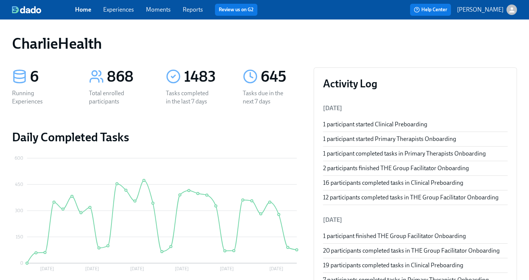
click at [119, 11] on link "Experiences" at bounding box center [118, 9] width 31 height 7
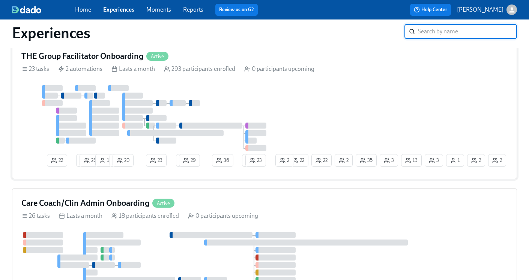
scroll to position [680, 0]
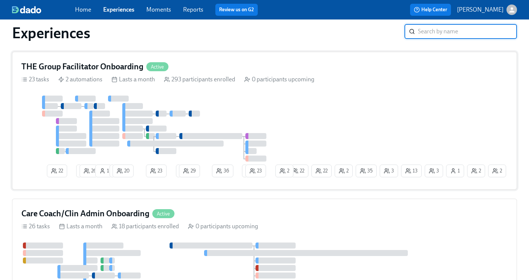
click at [107, 70] on h4 "THE Group Facilitator Onboarding" at bounding box center [82, 66] width 122 height 11
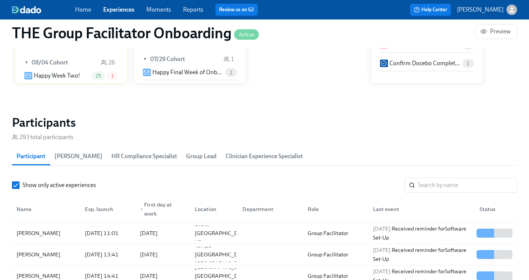
scroll to position [602, 0]
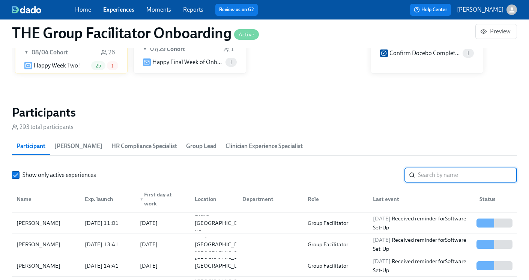
click at [420, 177] on input "search" at bounding box center [467, 175] width 99 height 15
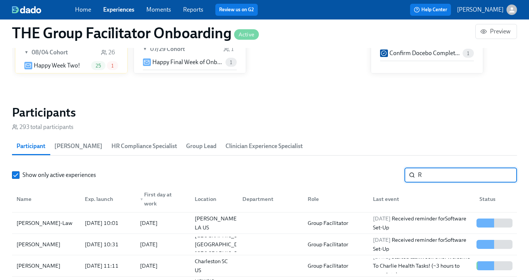
scroll to position [104, 0]
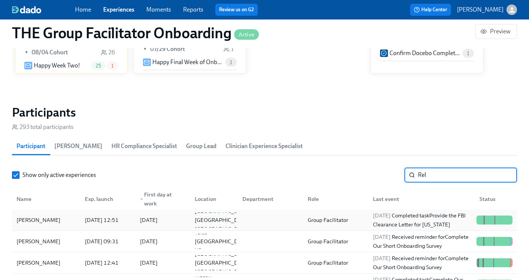
type input "Rel"
click at [363, 223] on div "Group Facilitator" at bounding box center [334, 220] width 65 height 15
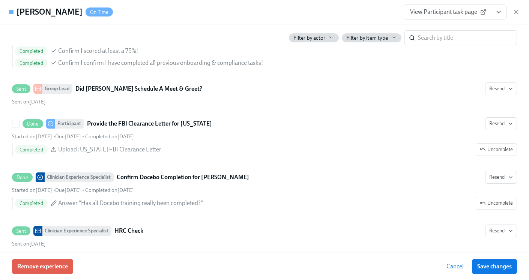
scroll to position [1522, 0]
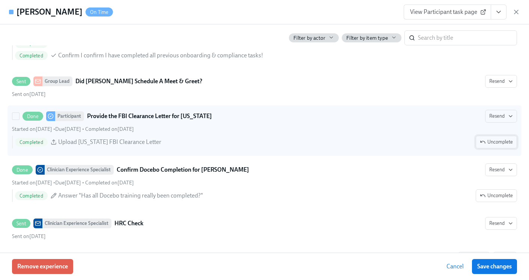
click at [502, 144] on span "Uncomplete" at bounding box center [496, 143] width 33 height 8
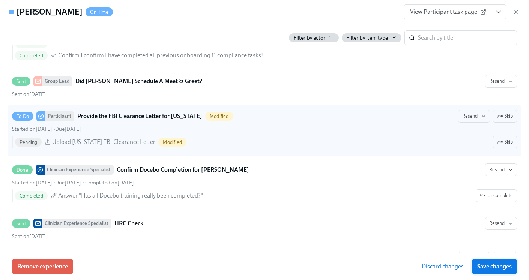
click at [492, 265] on span "Save changes" at bounding box center [495, 267] width 35 height 8
click at [521, 15] on div "[PERSON_NAME] On Time View Participant task page" at bounding box center [264, 12] width 529 height 24
click at [517, 13] on icon "button" at bounding box center [517, 12] width 4 height 4
